Goal: Task Accomplishment & Management: Complete application form

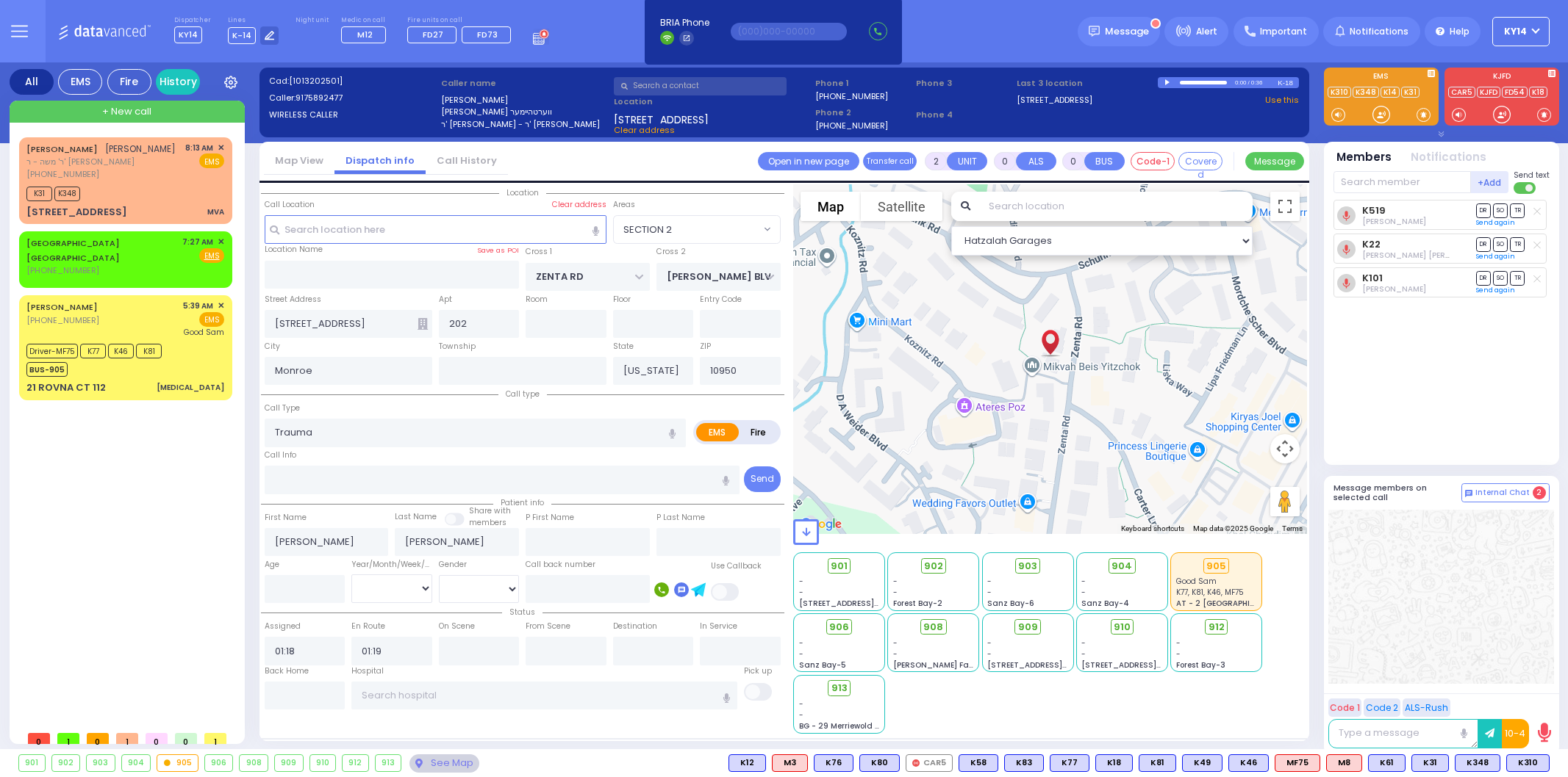
select select "SECTION 2"
select select
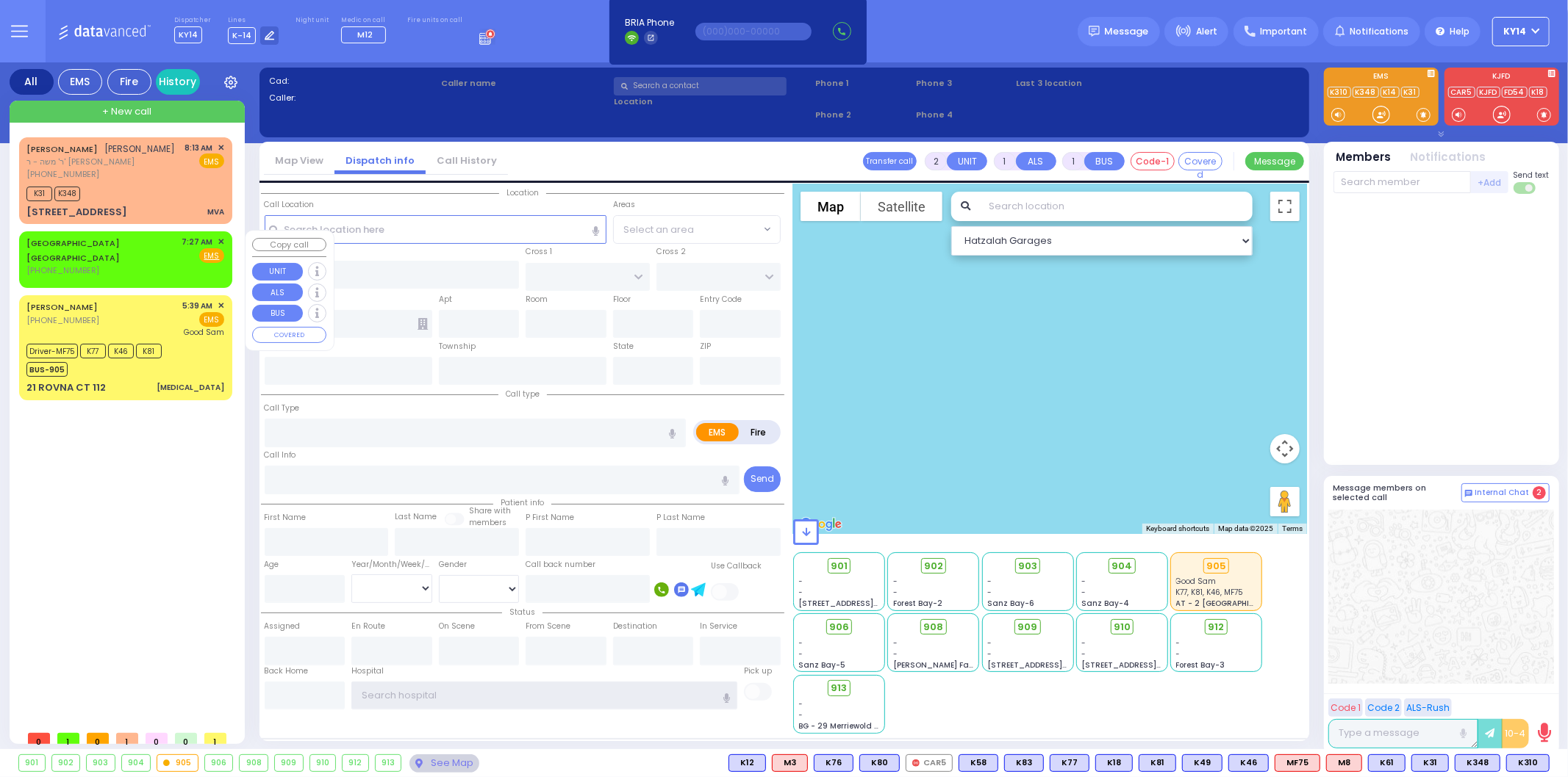
type input "ky14"
click at [222, 238] on span "✕" at bounding box center [221, 242] width 7 height 12
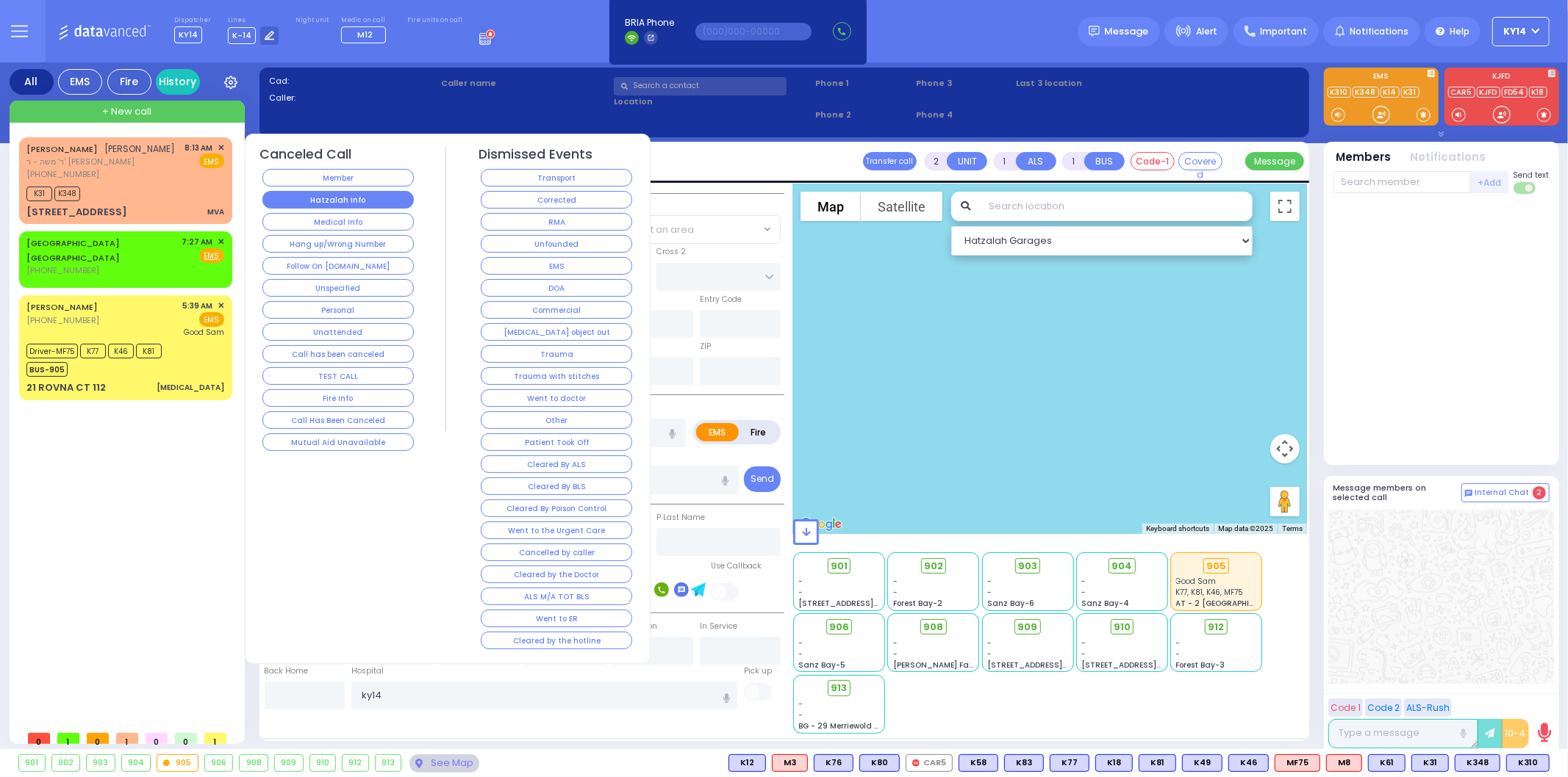
click at [350, 204] on button "Hatzalah Info" at bounding box center [338, 200] width 151 height 18
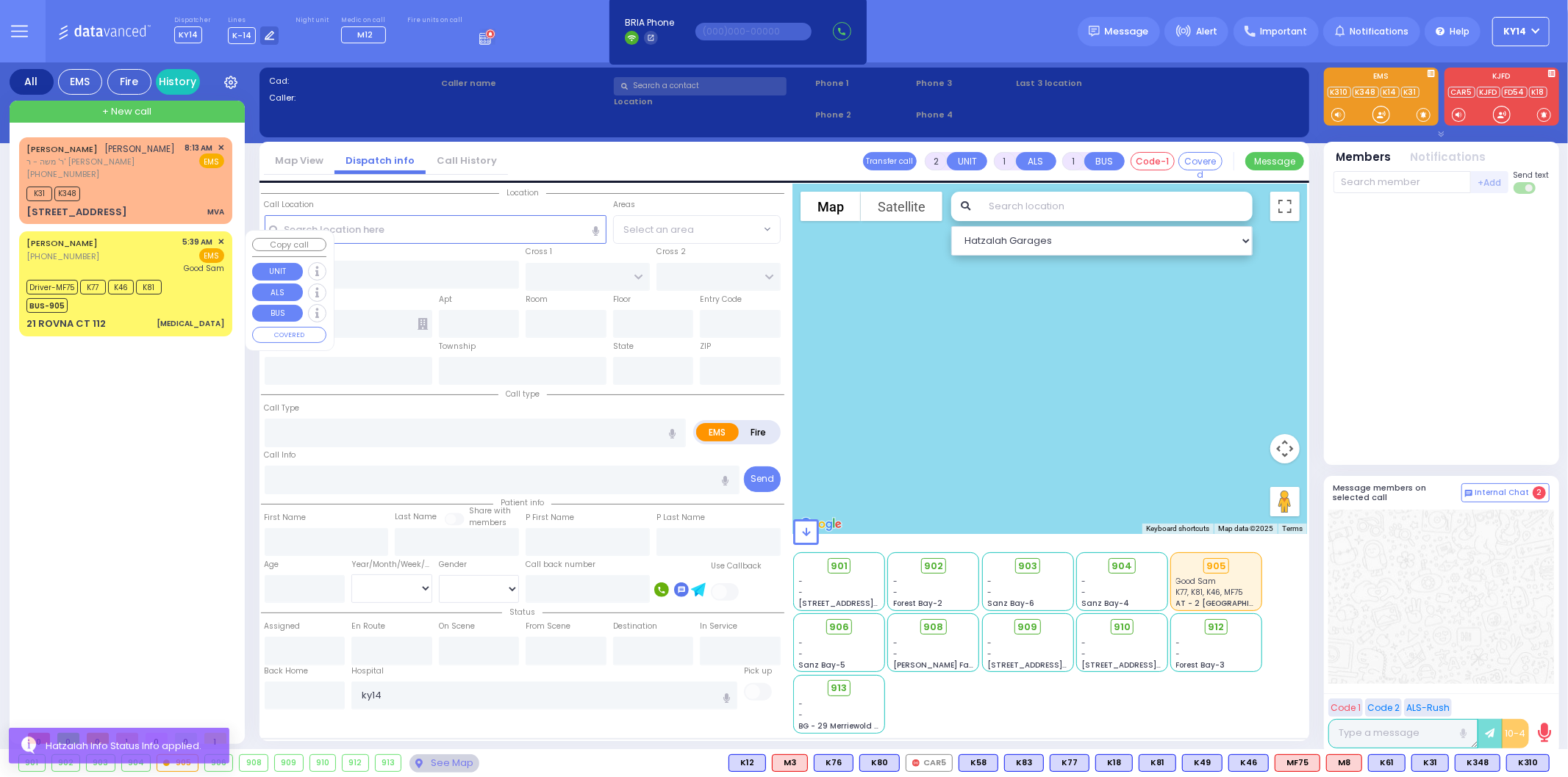
click at [171, 299] on div "Driver-MF75 K77 K46 K81 BUS-905" at bounding box center [125, 295] width 198 height 37
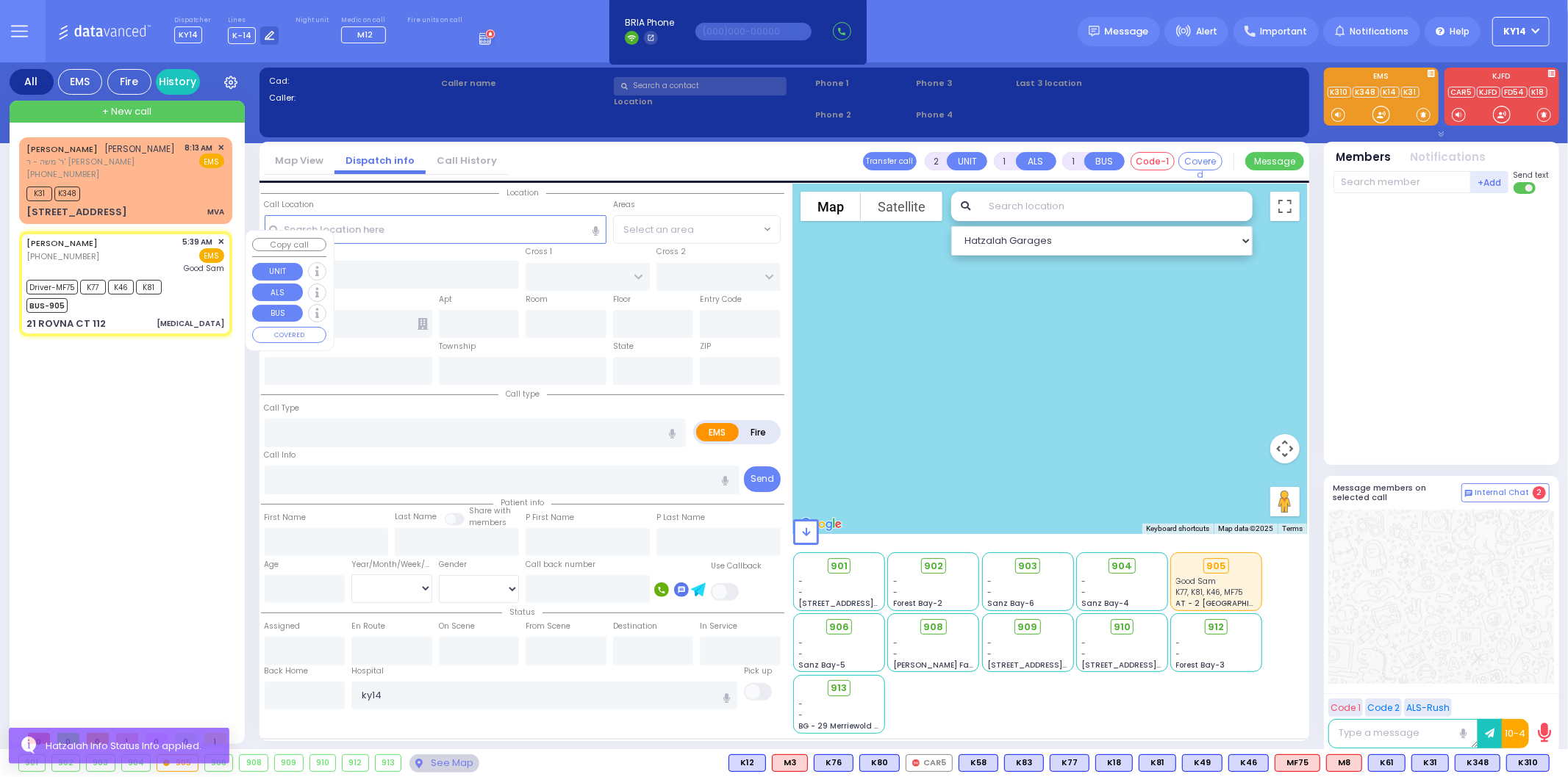
type input "6"
select select
type input "[MEDICAL_DATA]"
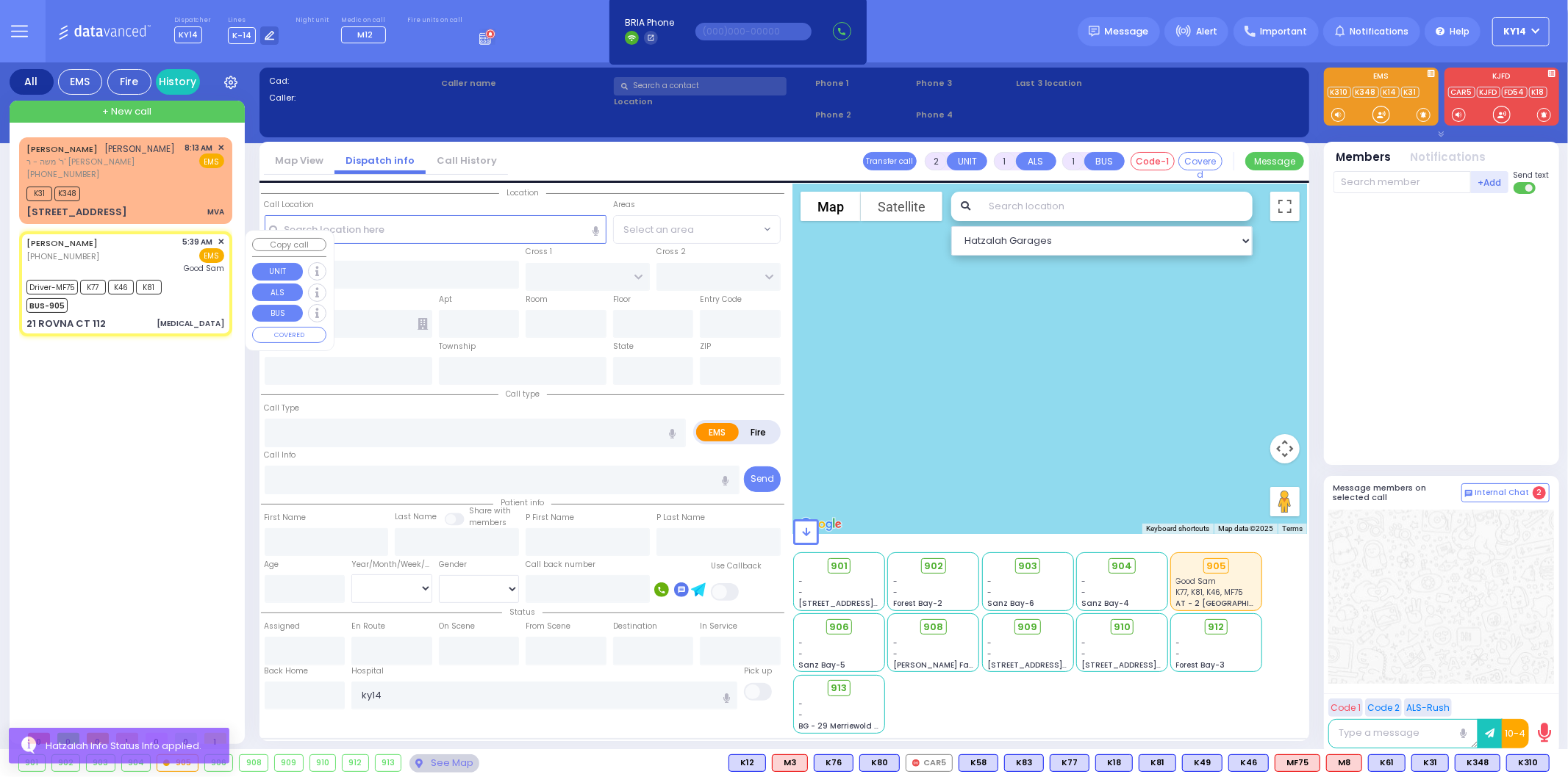
radio input "true"
type input "[PERSON_NAME]"
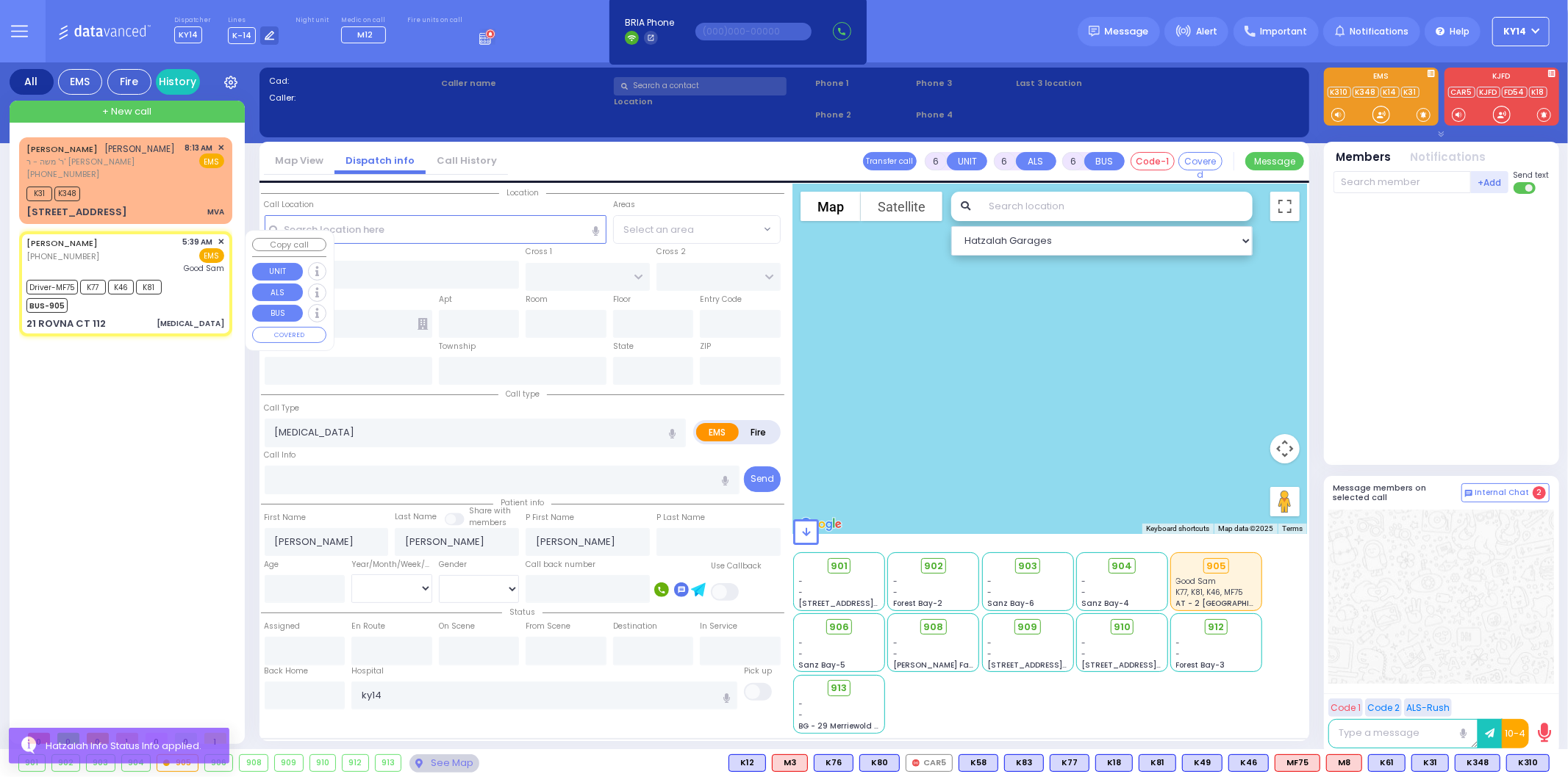
type input "21"
select select "Year"
select select "[DEMOGRAPHIC_DATA]"
type input "05:39"
type input "05:41"
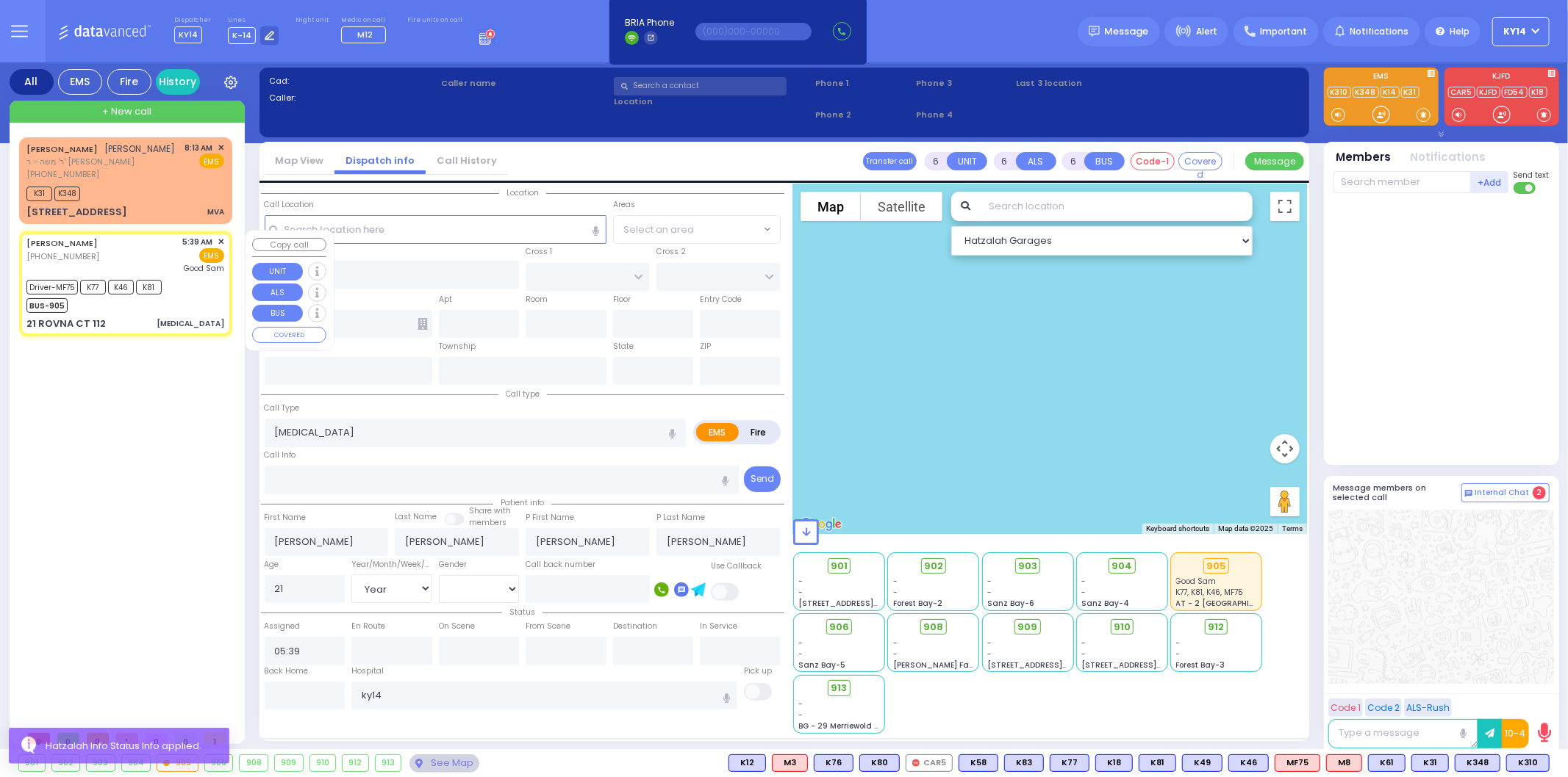
type input "05:44"
type input "06:11"
type input "06:45"
type input "09:01"
type input "[GEOGRAPHIC_DATA]"
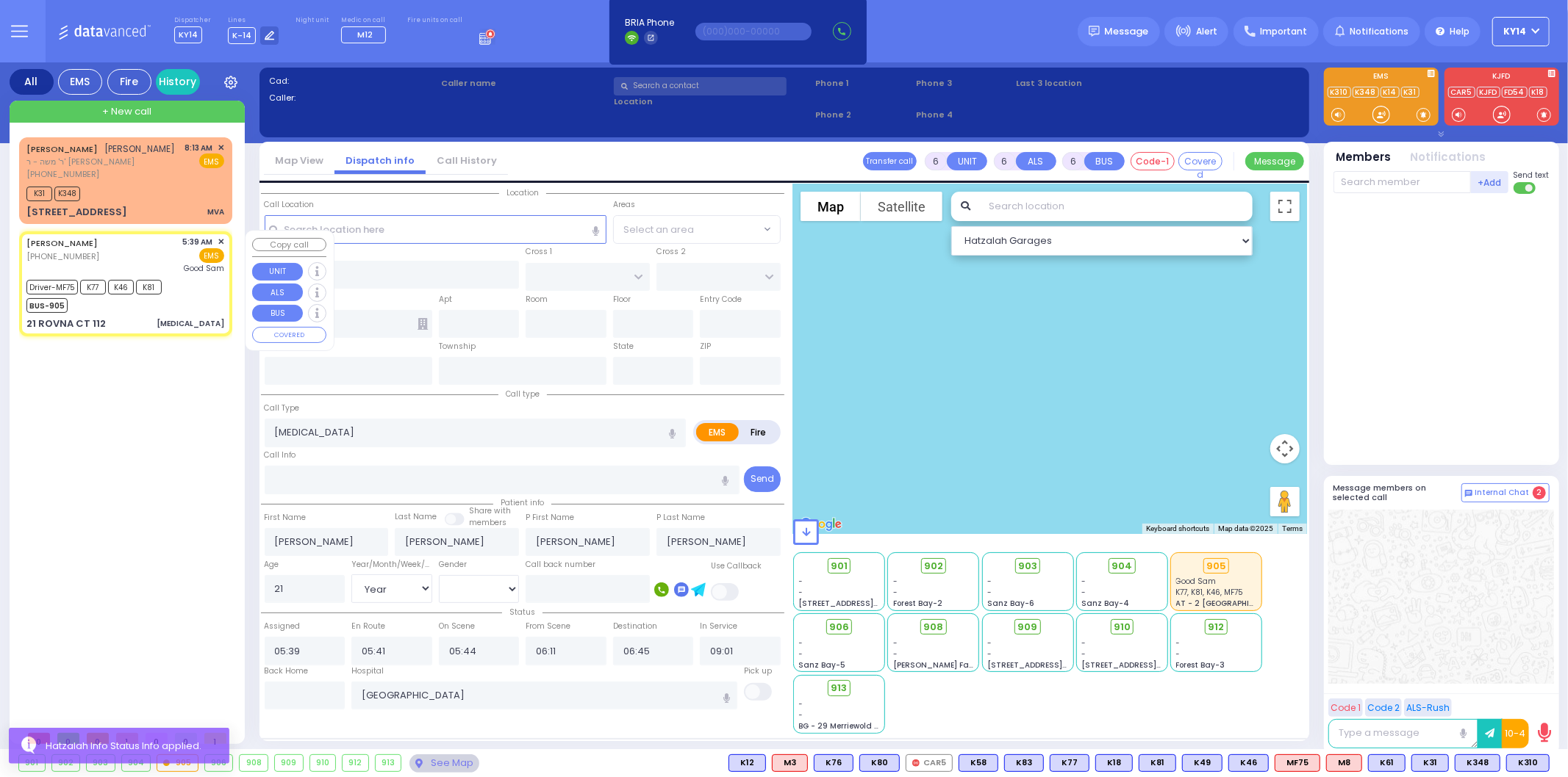
select select "Hatzalah Garages"
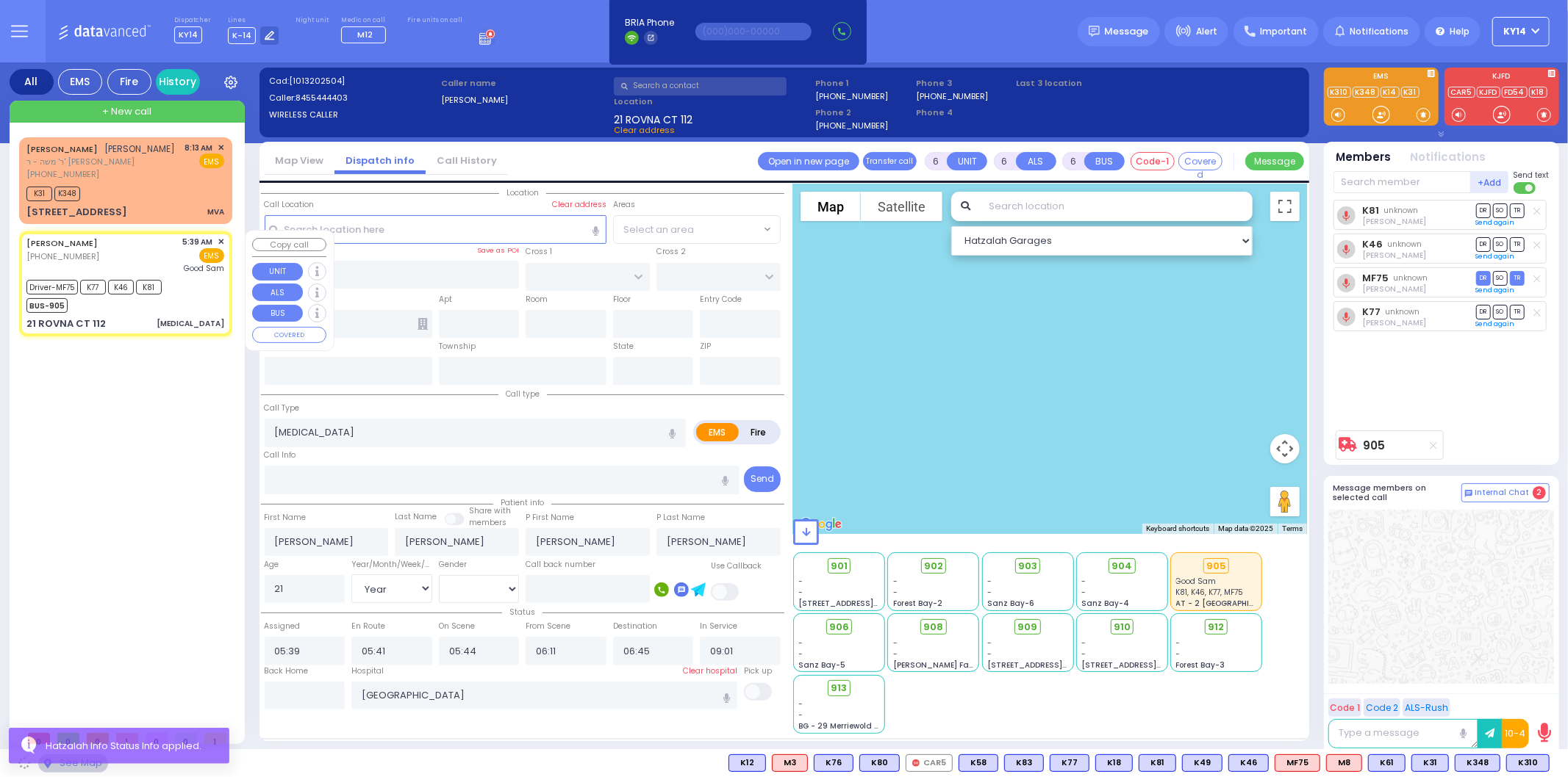
type input "CHEVRON RD"
type input "[GEOGRAPHIC_DATA]"
type input "21 ROVNA CT"
type input "112"
type input "Monroe"
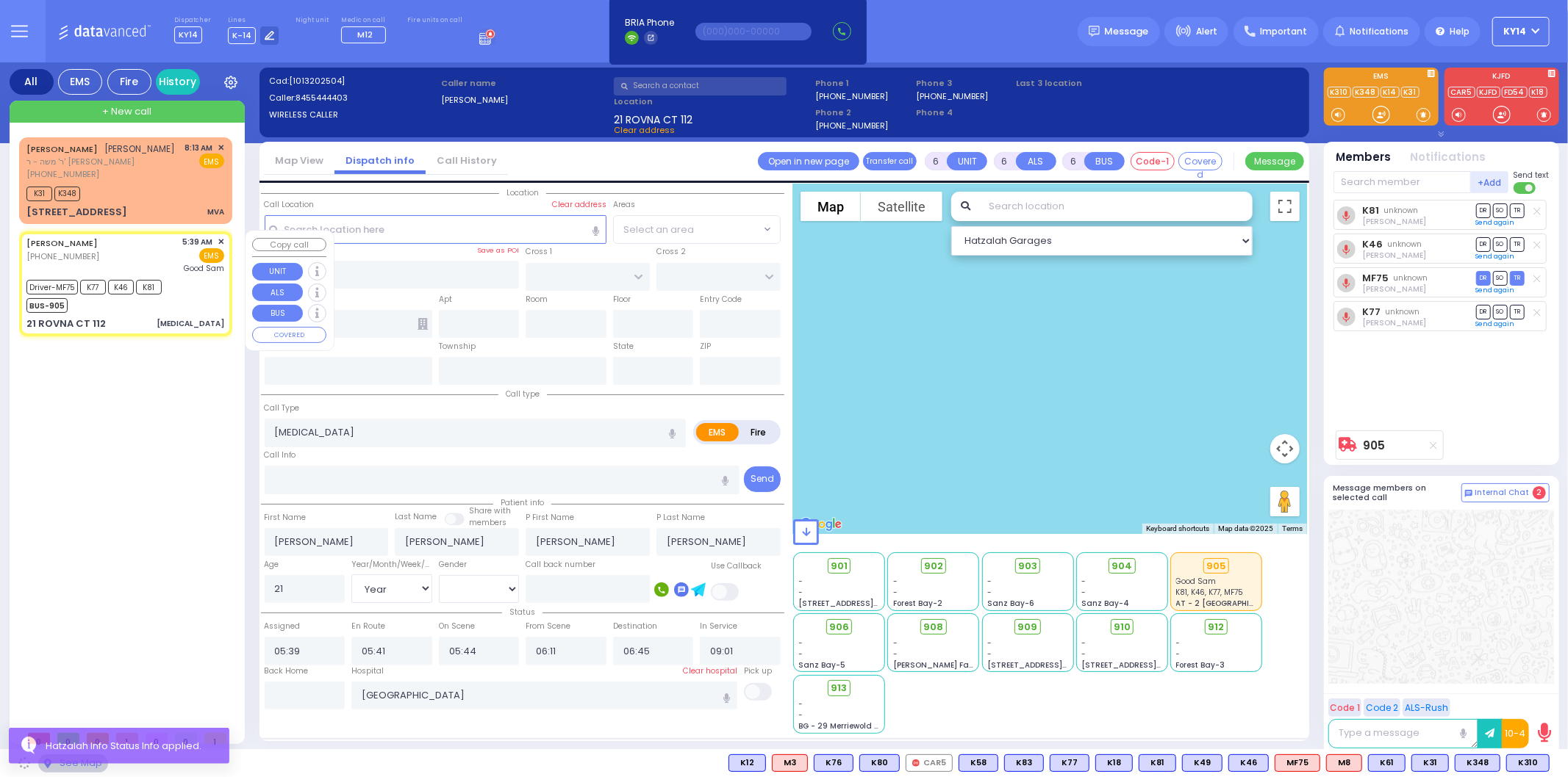
type input "[US_STATE]"
type input "10950"
select select "SECTION 5"
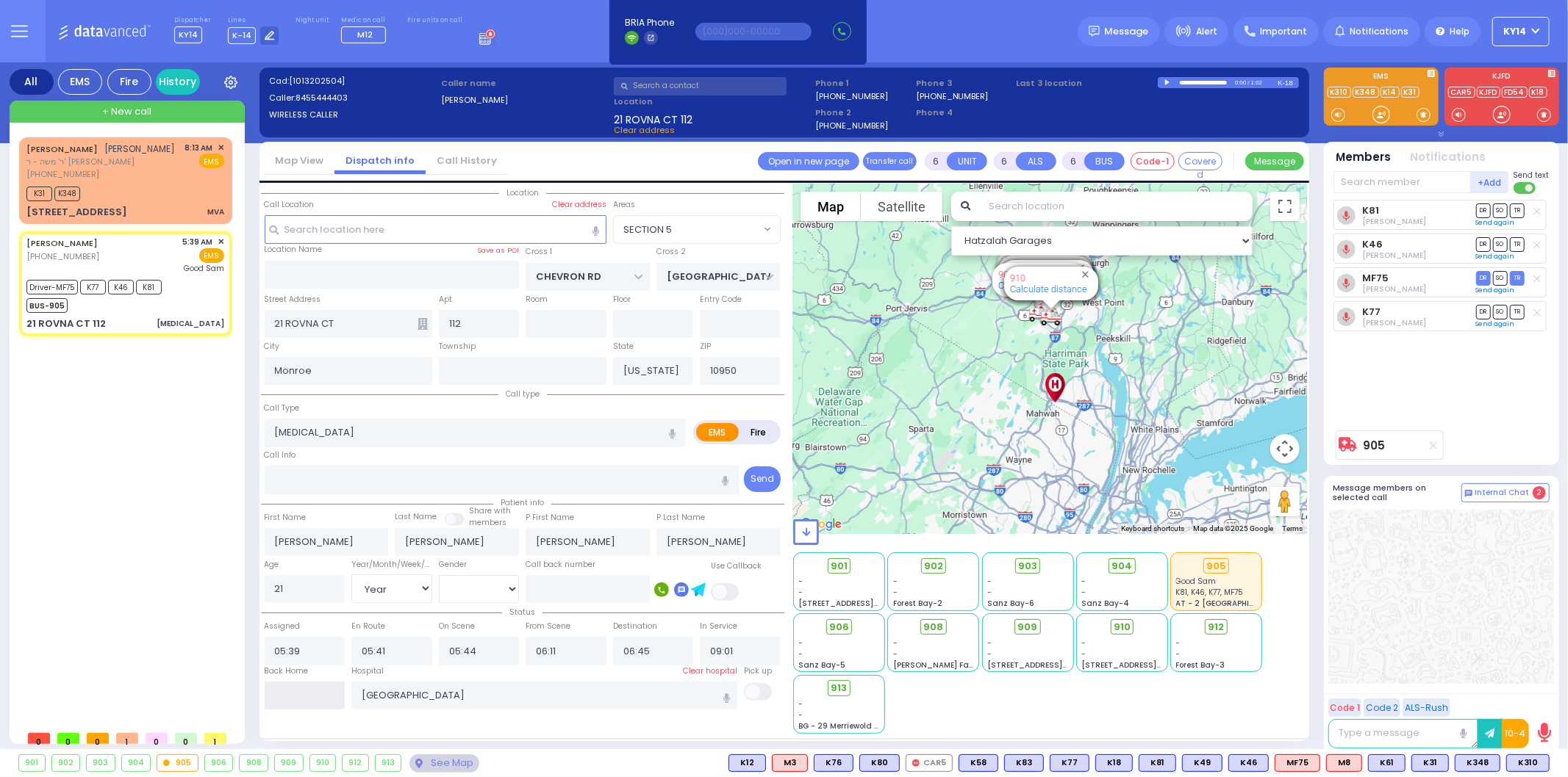
click at [327, 691] on input "text" at bounding box center [304, 696] width 81 height 28
click at [326, 691] on input "text" at bounding box center [304, 696] width 81 height 28
type input "08:17"
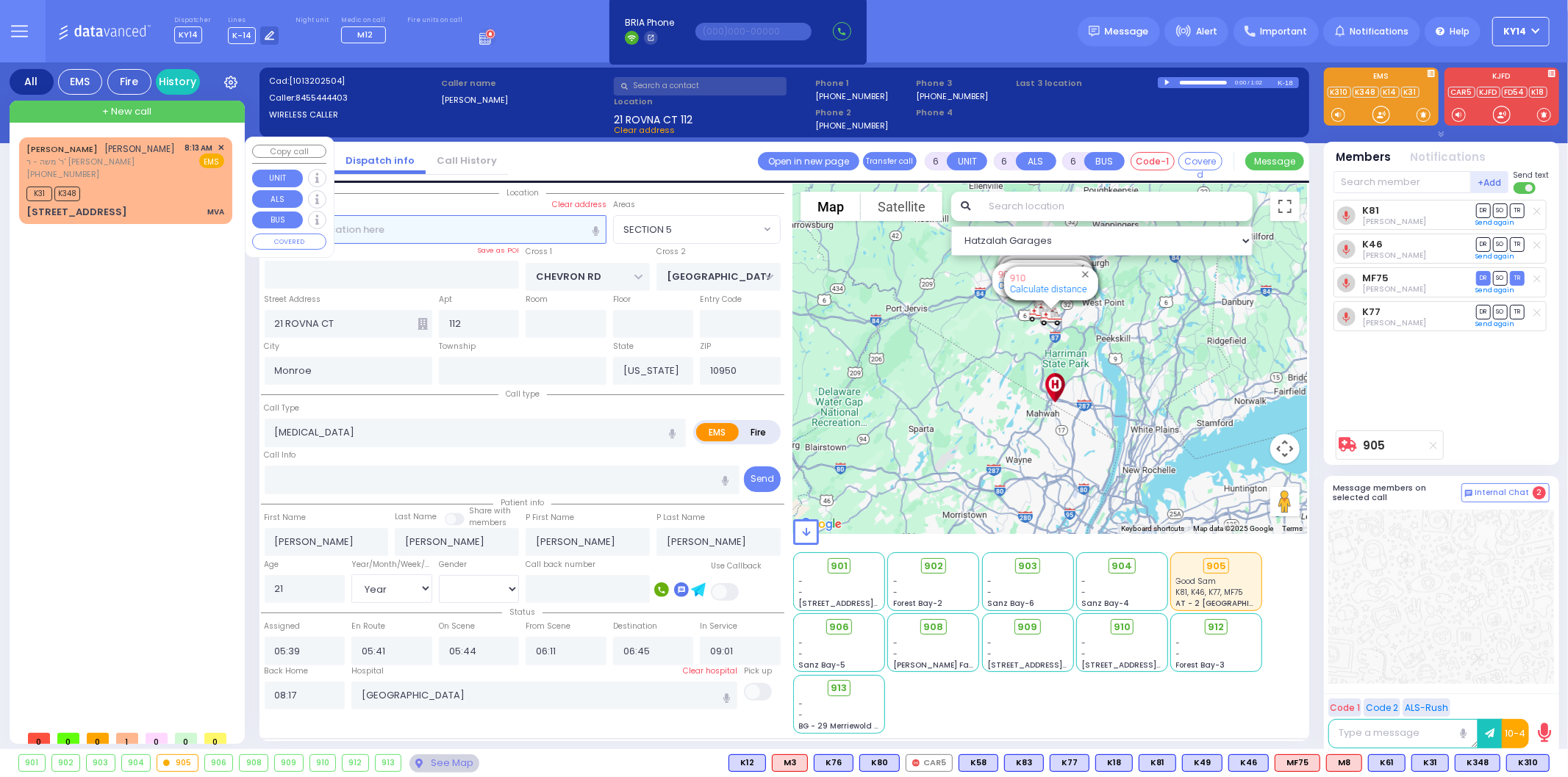
select select
radio input "true"
select select
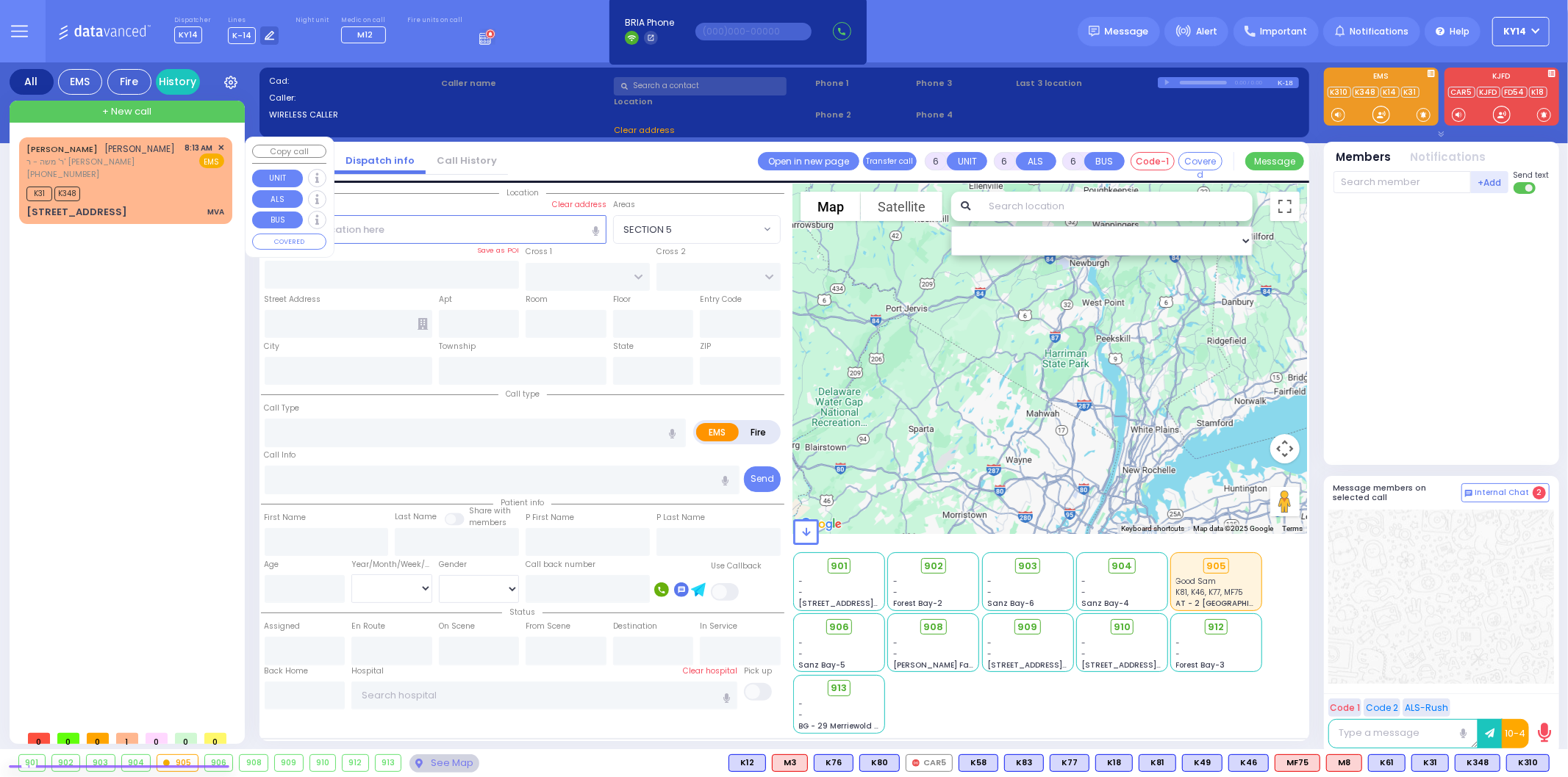
click at [134, 164] on span "ר' משה - ר' [PERSON_NAME]" at bounding box center [101, 161] width 149 height 12
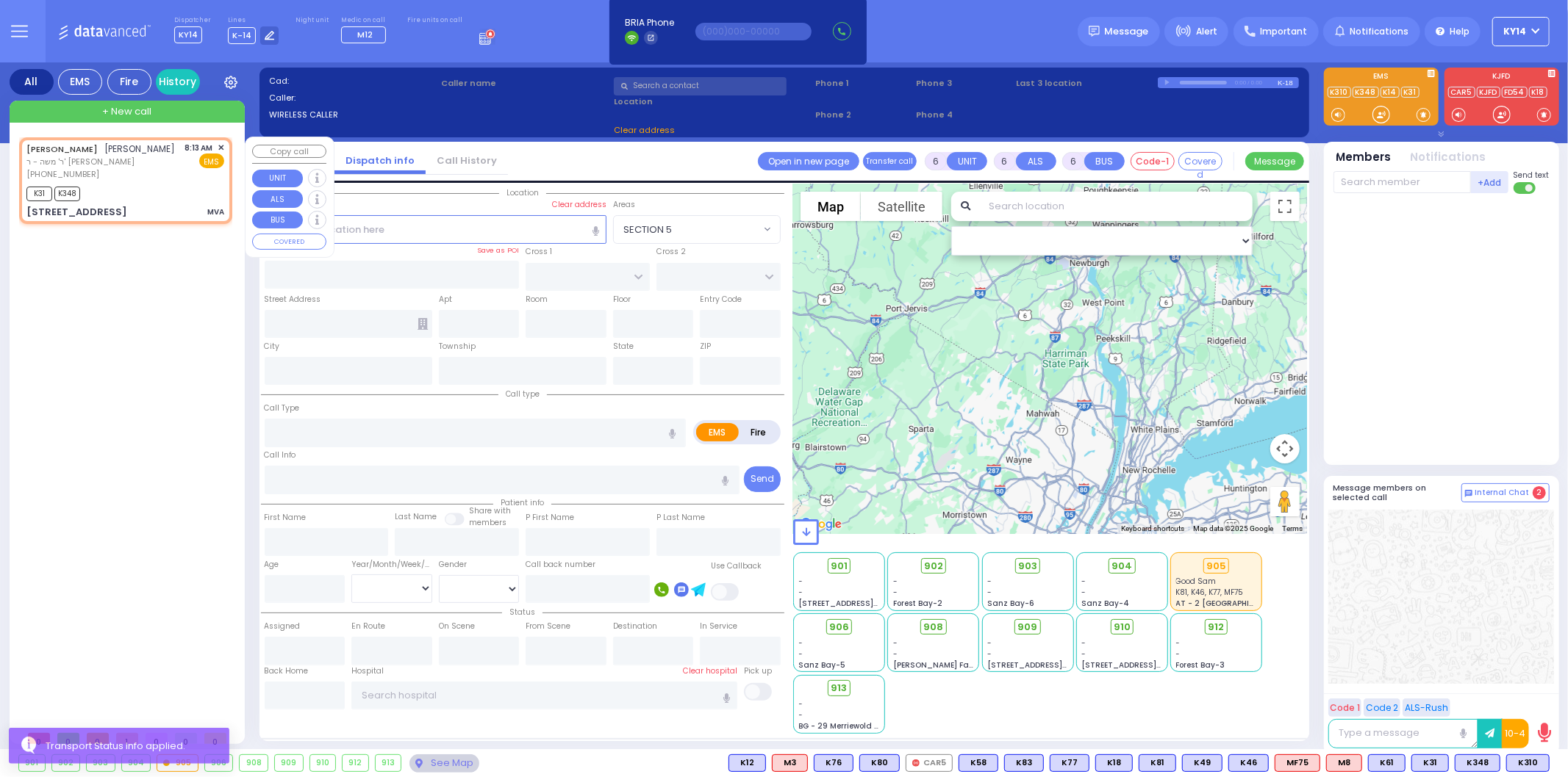
type input "4"
type input "1"
select select
type input "MVA"
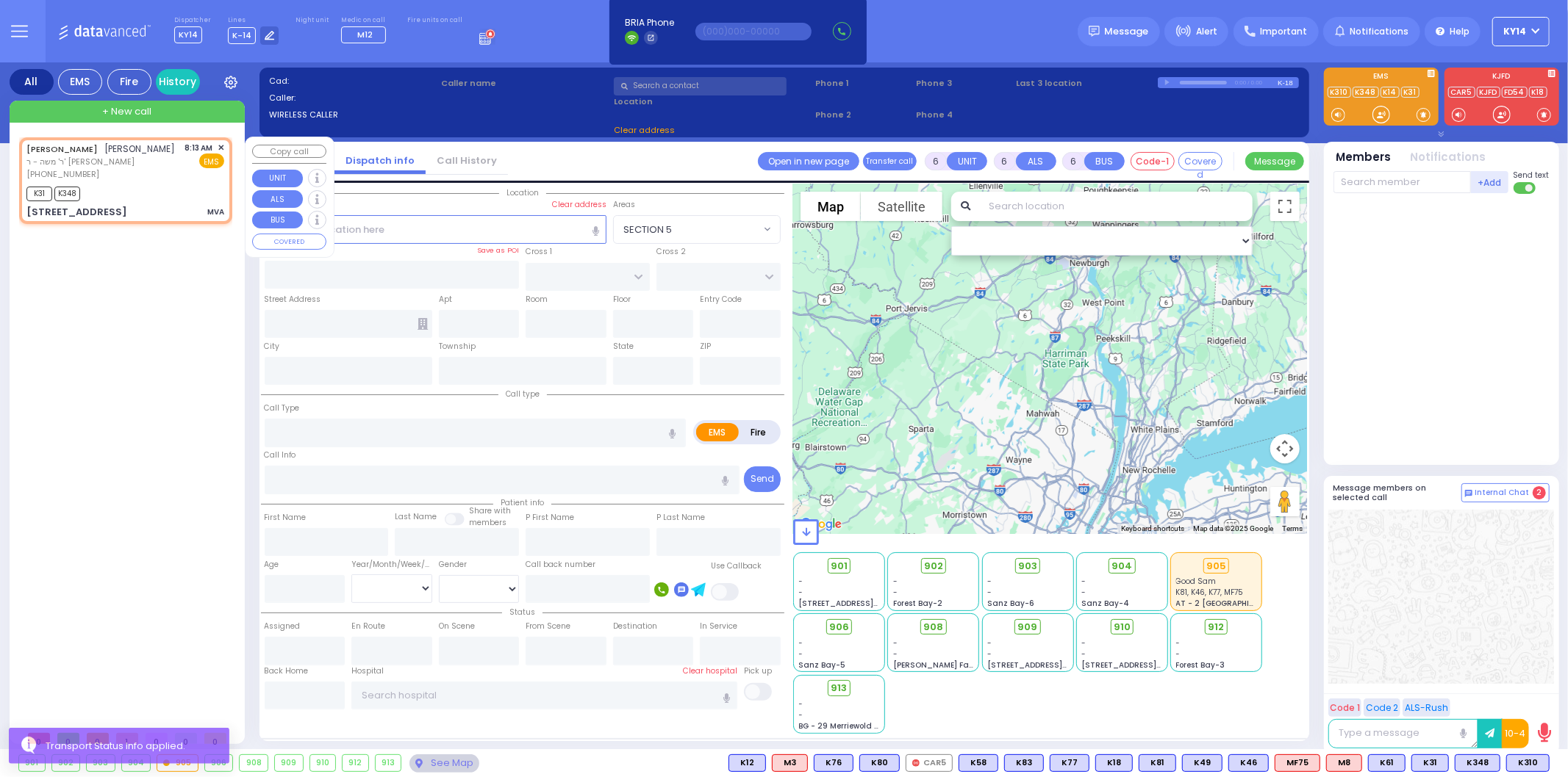
radio input "true"
type input "YIDA"
type input "[PERSON_NAME]"
select select
type input "08:13"
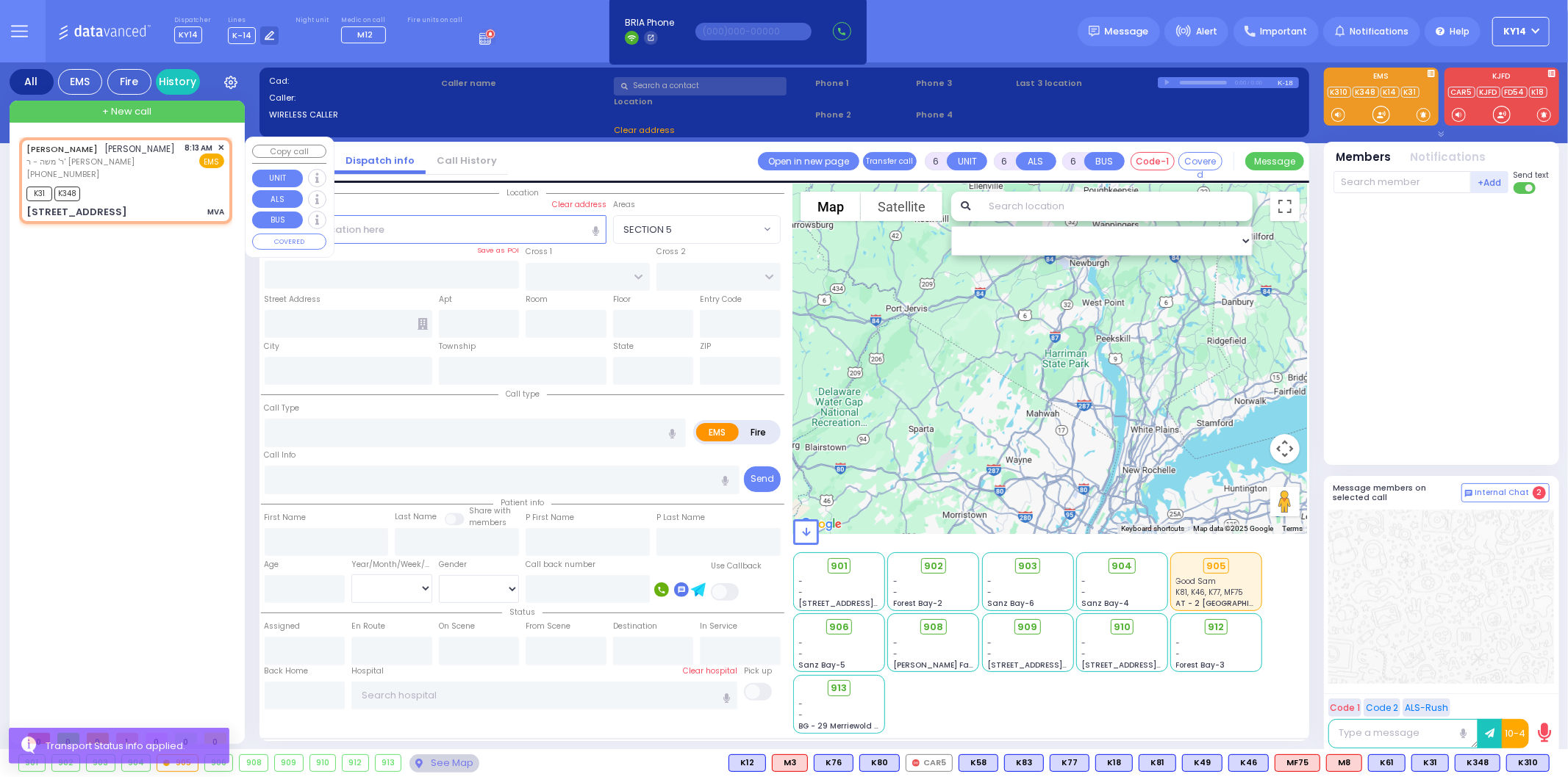
type input "08:15"
select select "Hatzalah Garages"
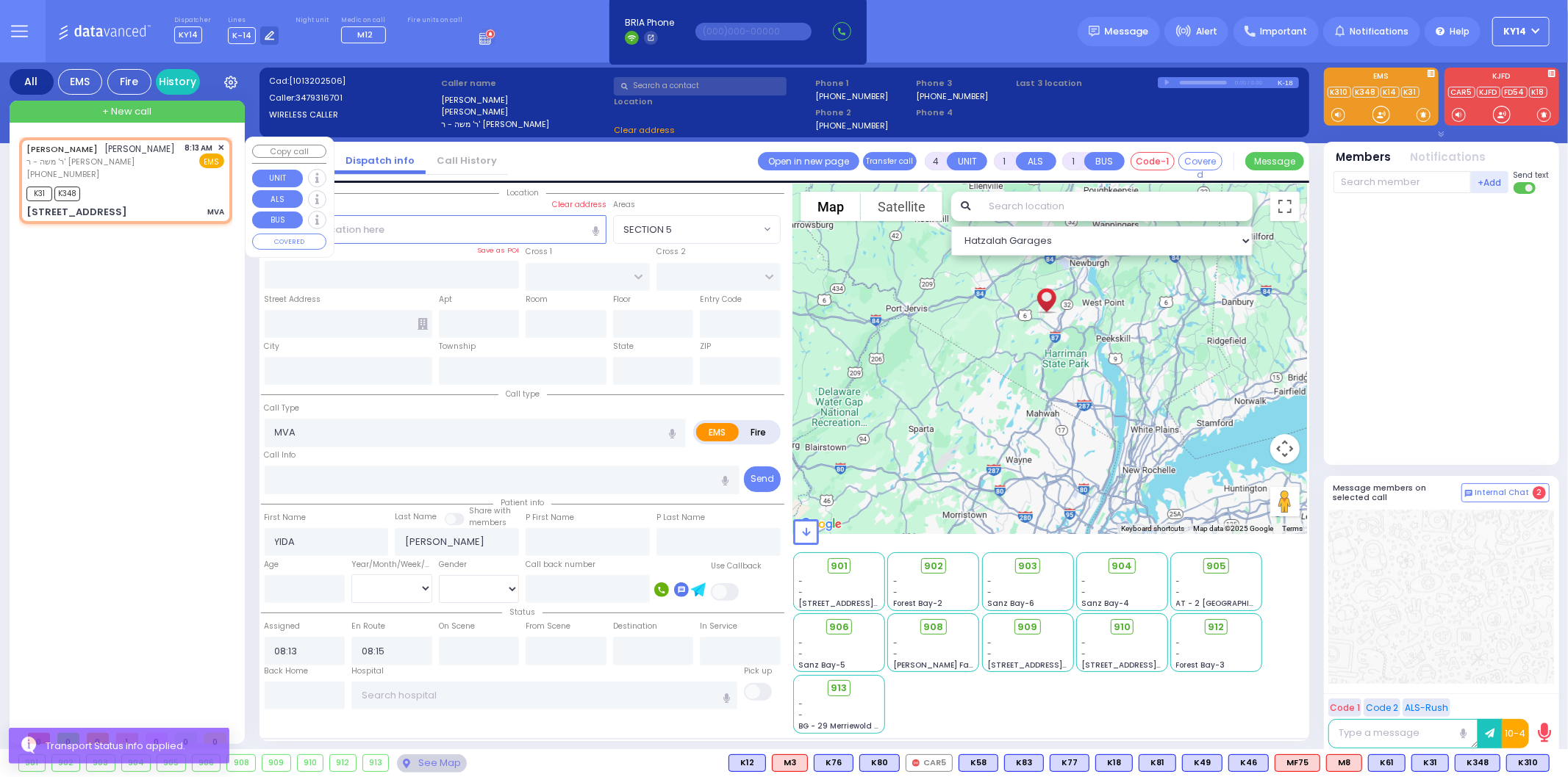
type input "1ST AVE"
type input "4TH ST"
type input "[STREET_ADDRESS]"
type input "Monroe"
type input "[US_STATE]"
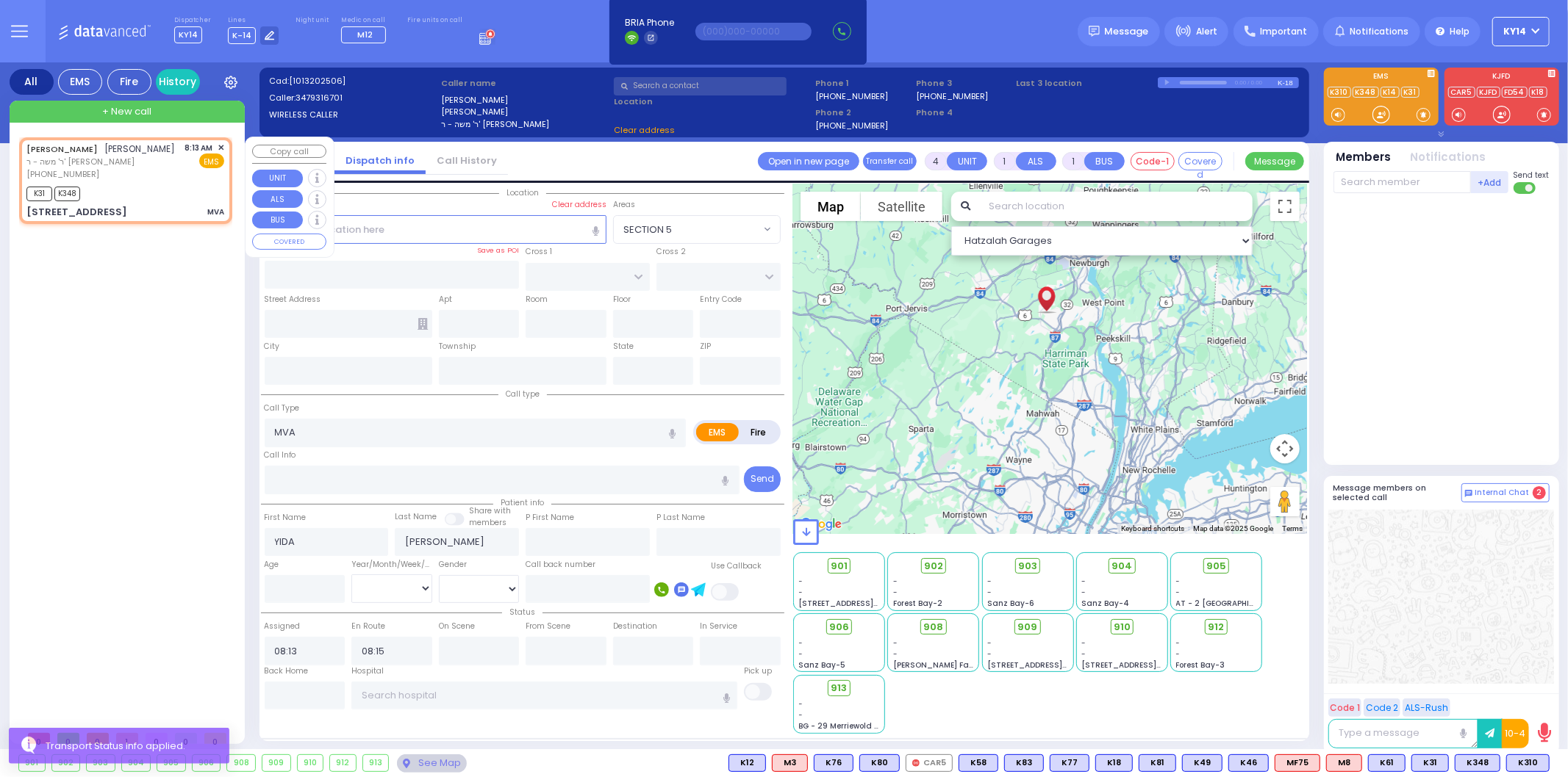
type input "10950"
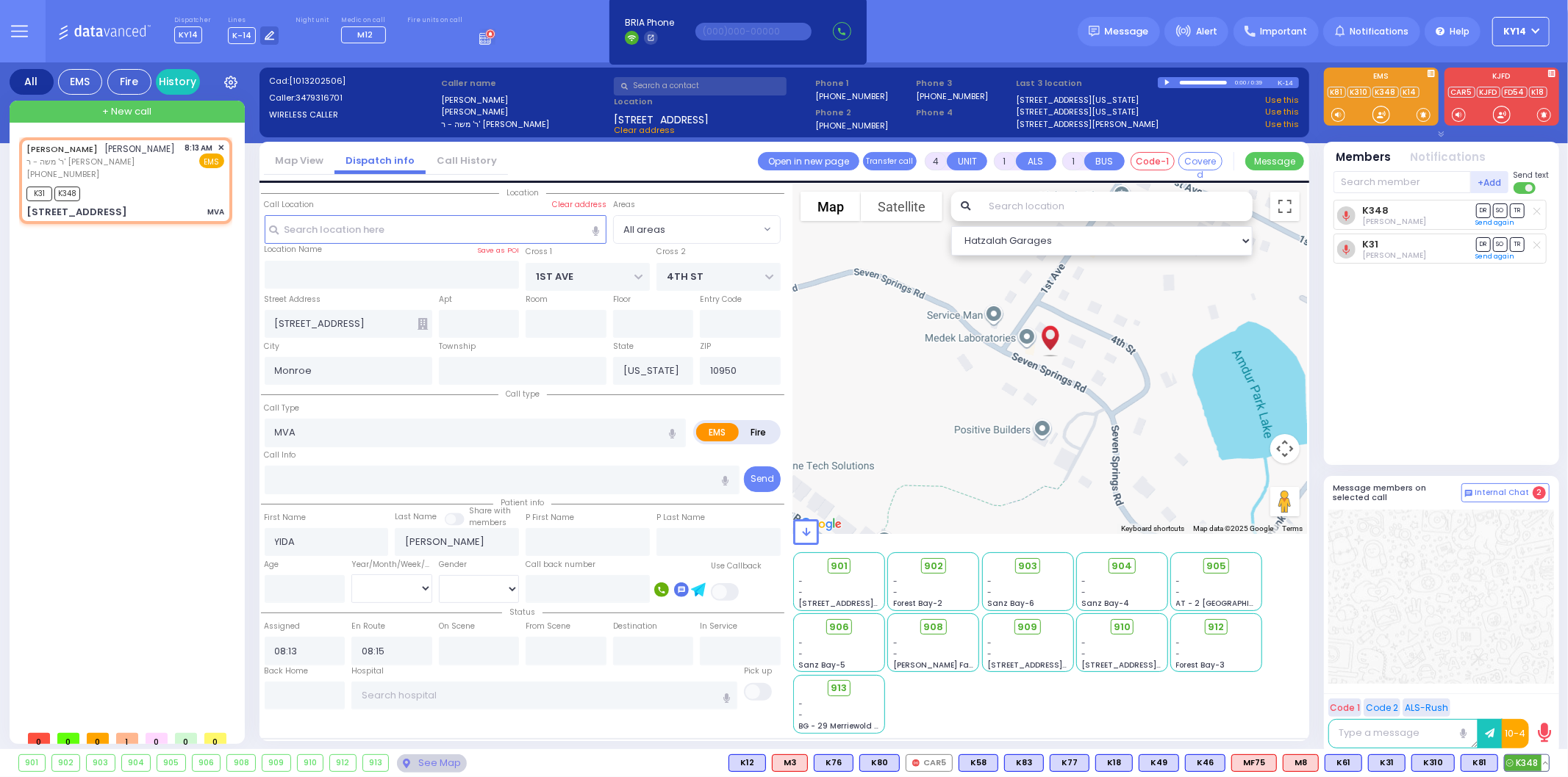
click at [1544, 766] on button at bounding box center [1545, 763] width 7 height 16
click at [221, 146] on span "✕" at bounding box center [221, 147] width 7 height 12
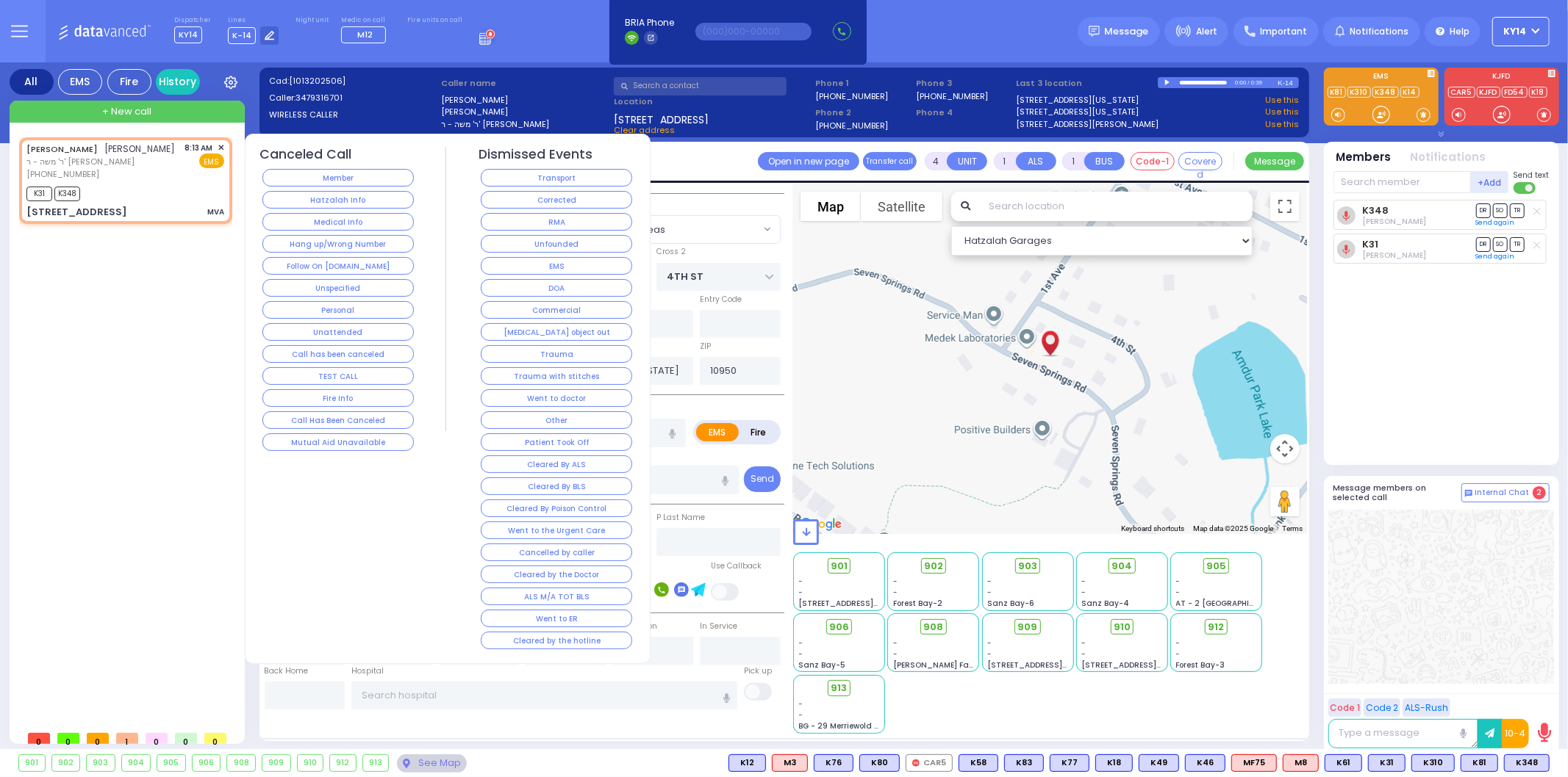
drag, startPoint x: 352, startPoint y: 407, endPoint x: 327, endPoint y: 483, distance: 80.0
click at [327, 483] on div "Canceled Call Member Hatzalah Info Medical Info Hang up/Wrong Number Follow On …" at bounding box center [339, 399] width 156 height 505
click at [579, 206] on button "Corrected" at bounding box center [557, 200] width 151 height 18
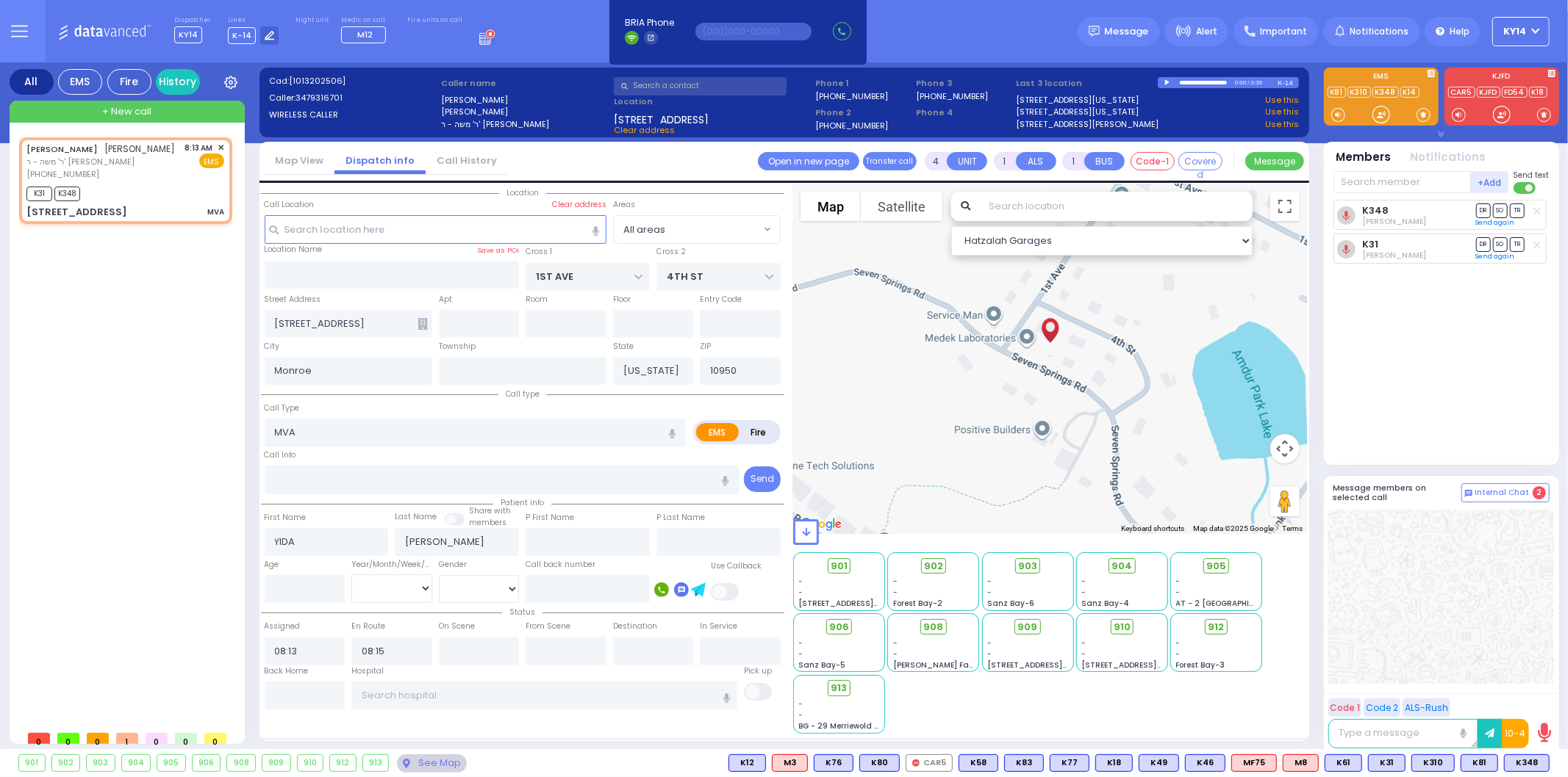
select select
radio input "true"
select select
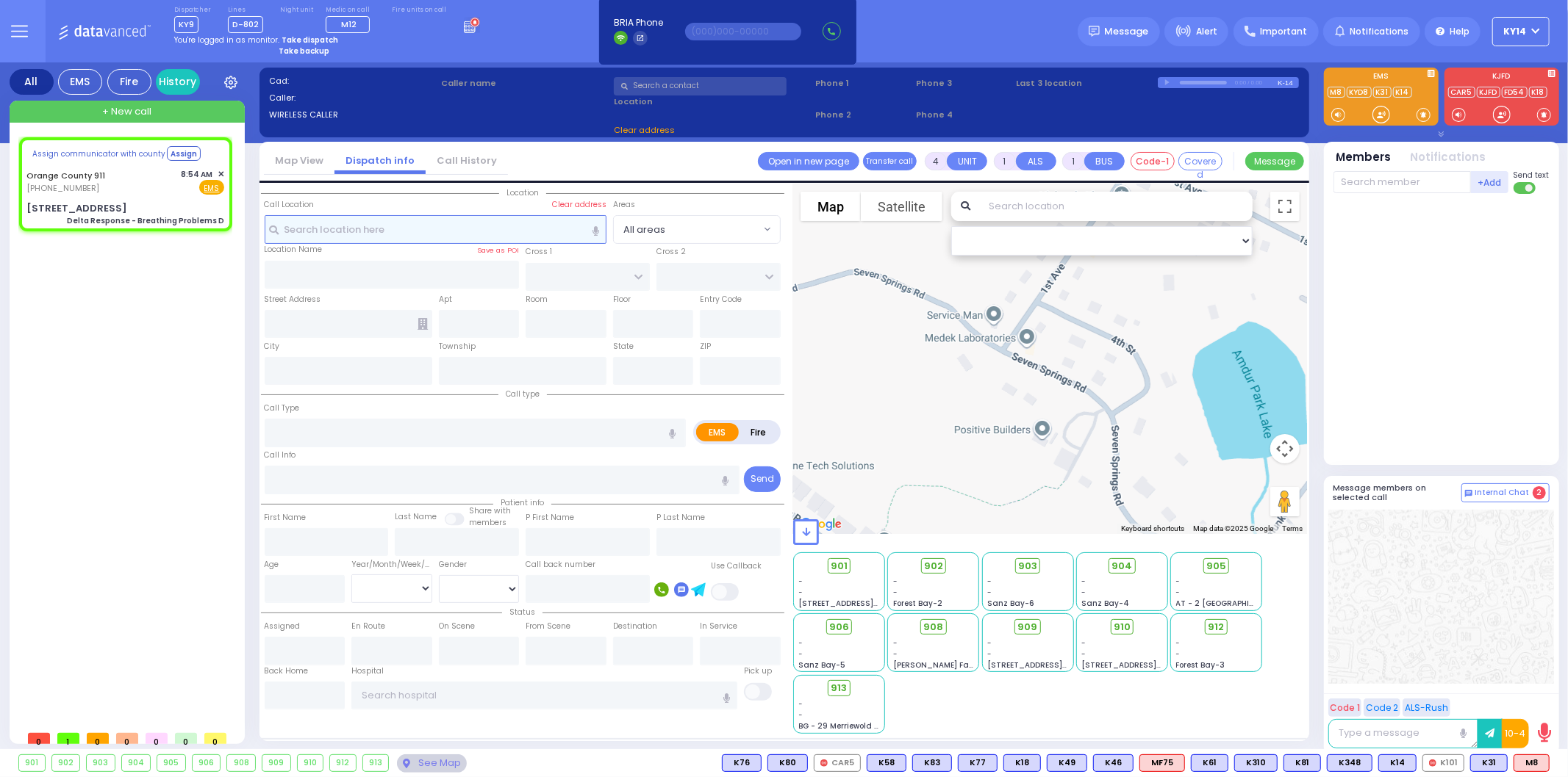
type input "6"
select select
type input "Delta Response - Breathing Problems D"
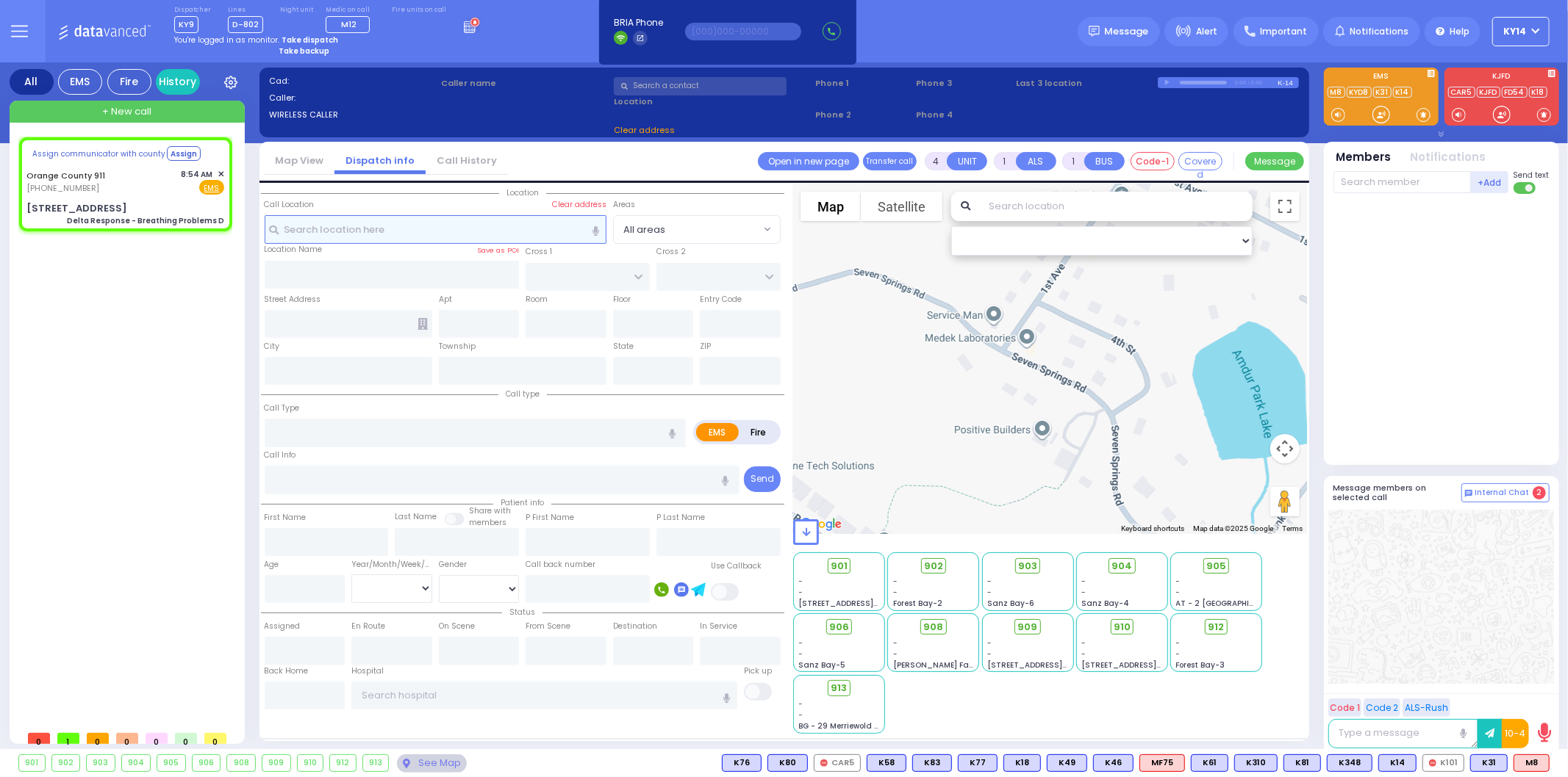
radio input "true"
type input "Nature: : Delta Response - Breathing Problems D Address: : [STREET_ADDRESS]: : …"
select select
select select "Hatzalah Garages"
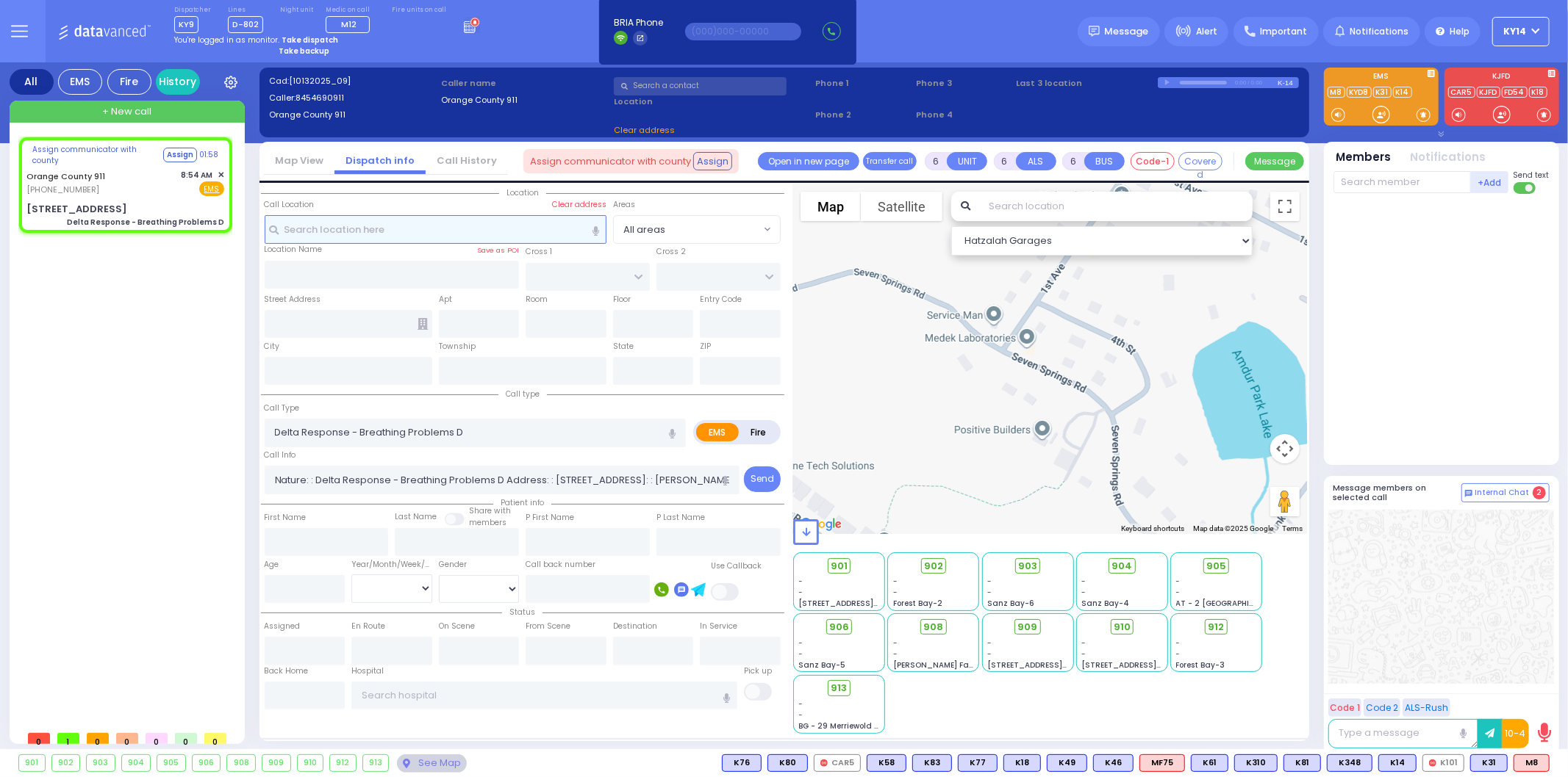
select select
radio input "true"
select select
type input "[STREET_ADDRESS]"
type input "Monroe"
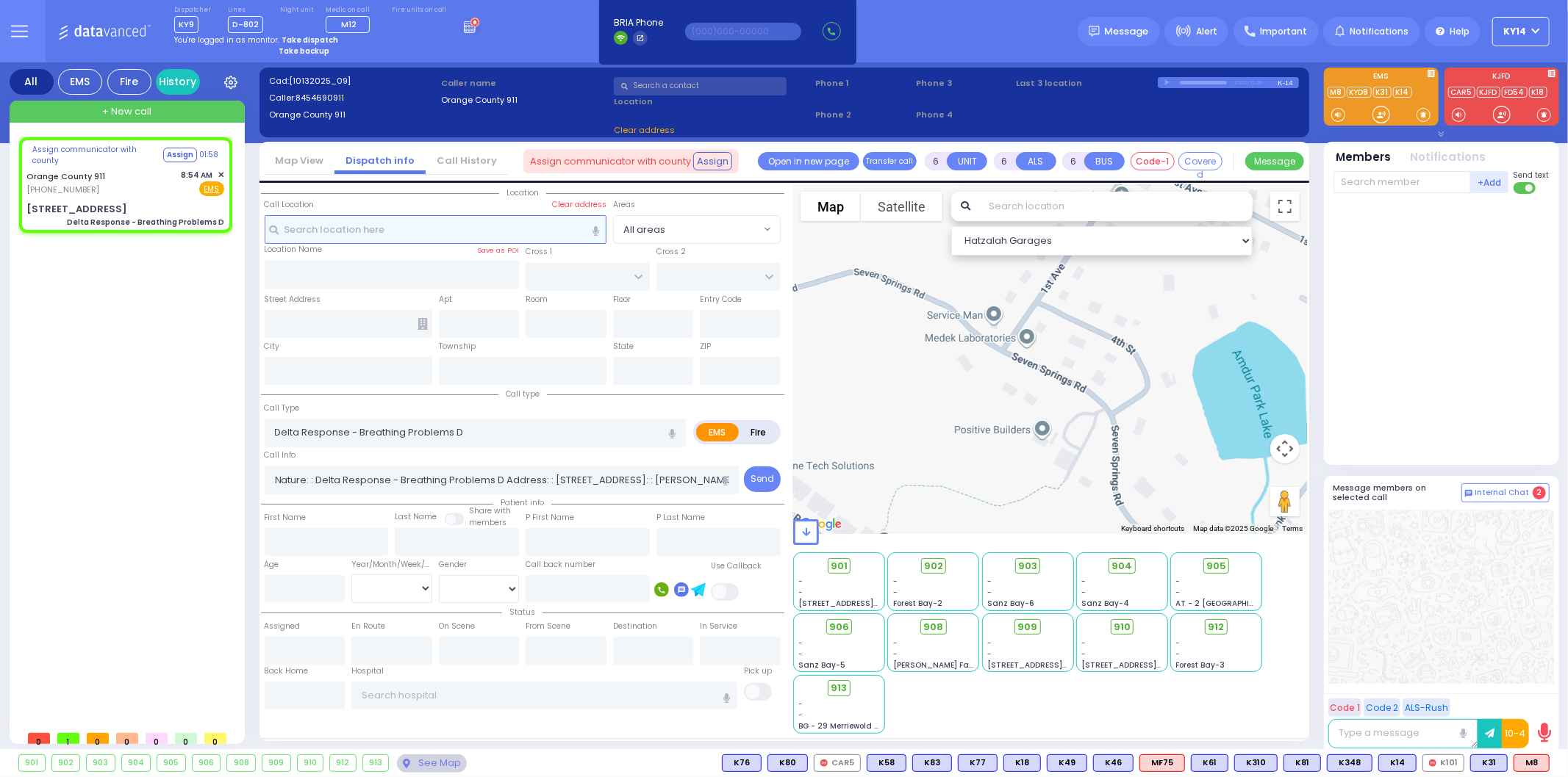
type input "[US_STATE]"
type input "10917"
select select "Hatzalah Garages"
